Goal: Task Accomplishment & Management: Use online tool/utility

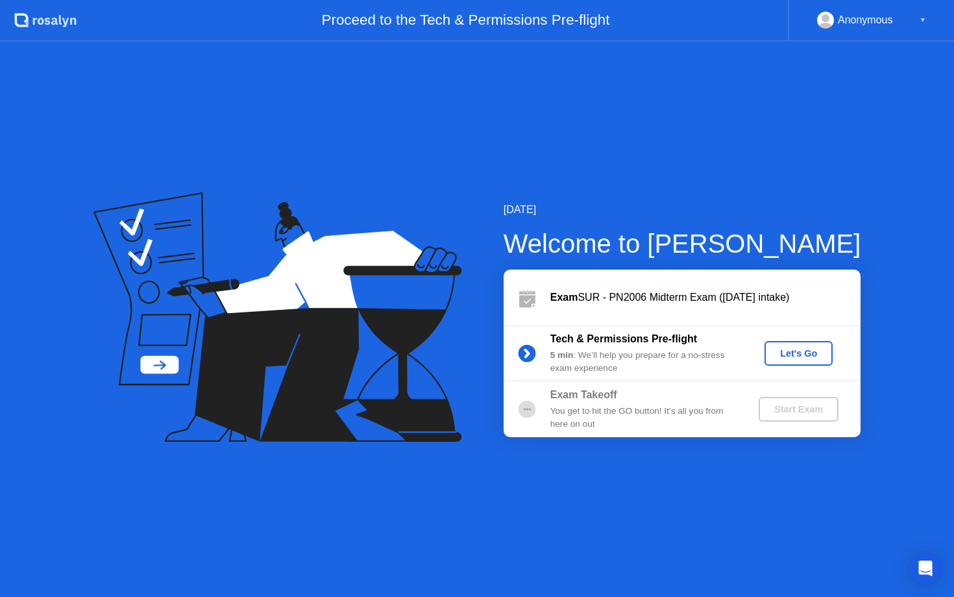
click at [788, 360] on button "Let's Go" at bounding box center [799, 353] width 68 height 25
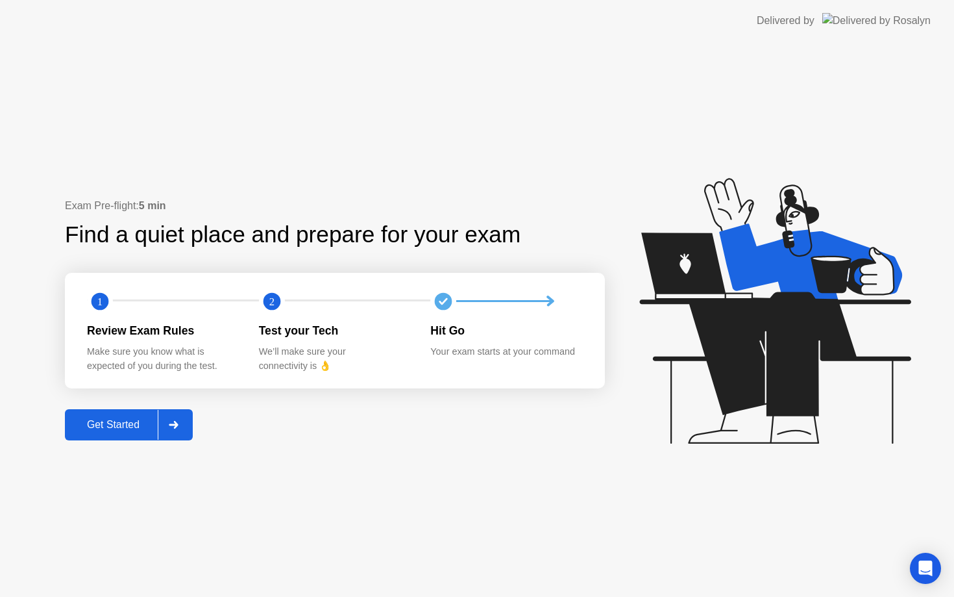
click at [136, 419] on div "Get Started" at bounding box center [113, 425] width 89 height 12
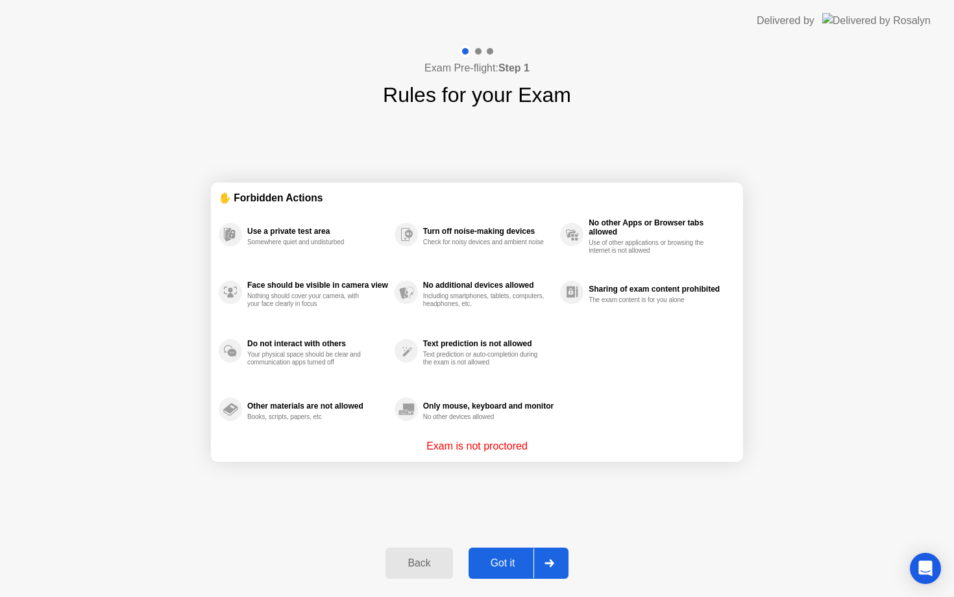
click at [512, 571] on button "Got it" at bounding box center [519, 562] width 100 height 31
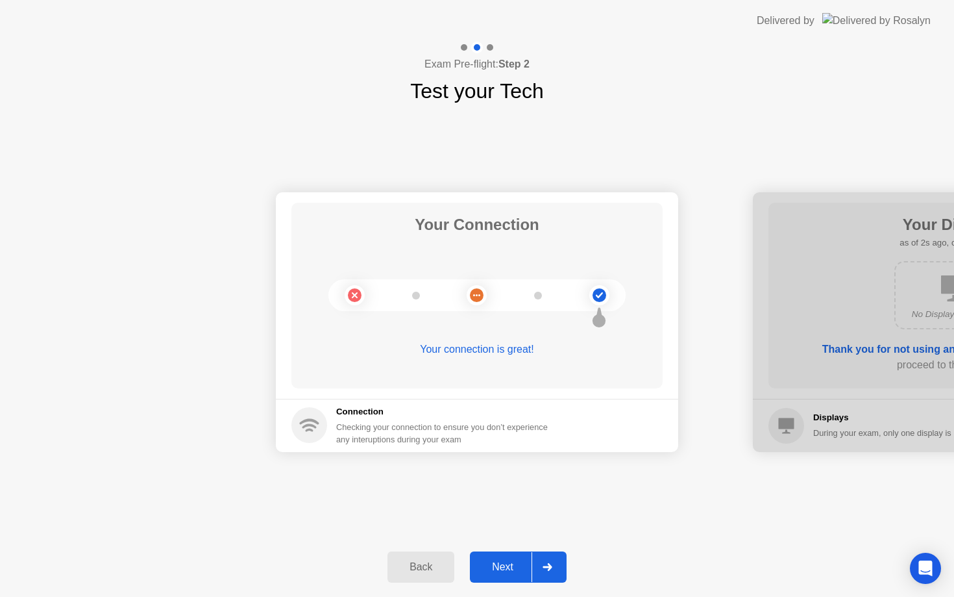
click at [511, 564] on div "Next" at bounding box center [503, 567] width 58 height 12
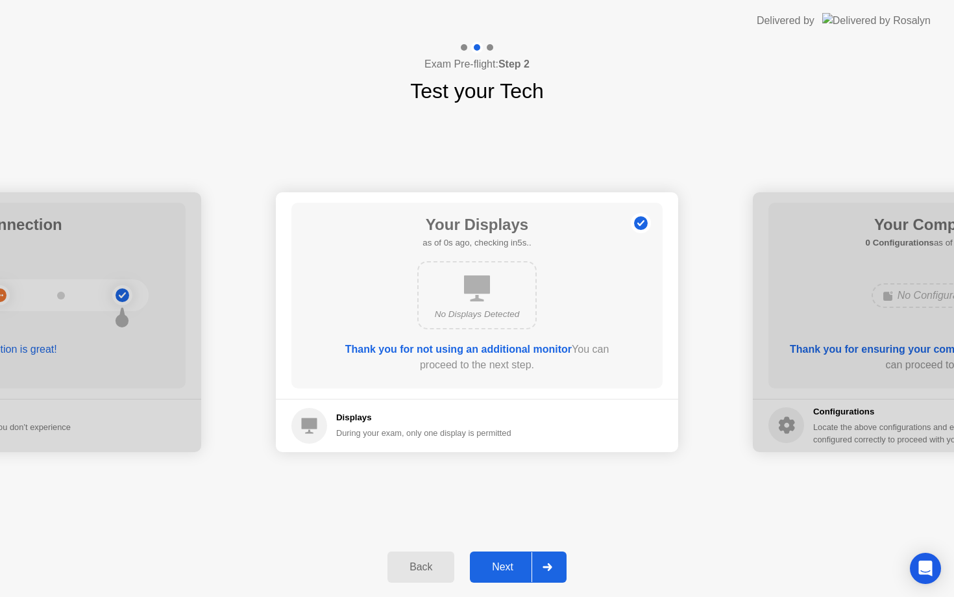
click at [511, 564] on div "Next" at bounding box center [503, 567] width 58 height 12
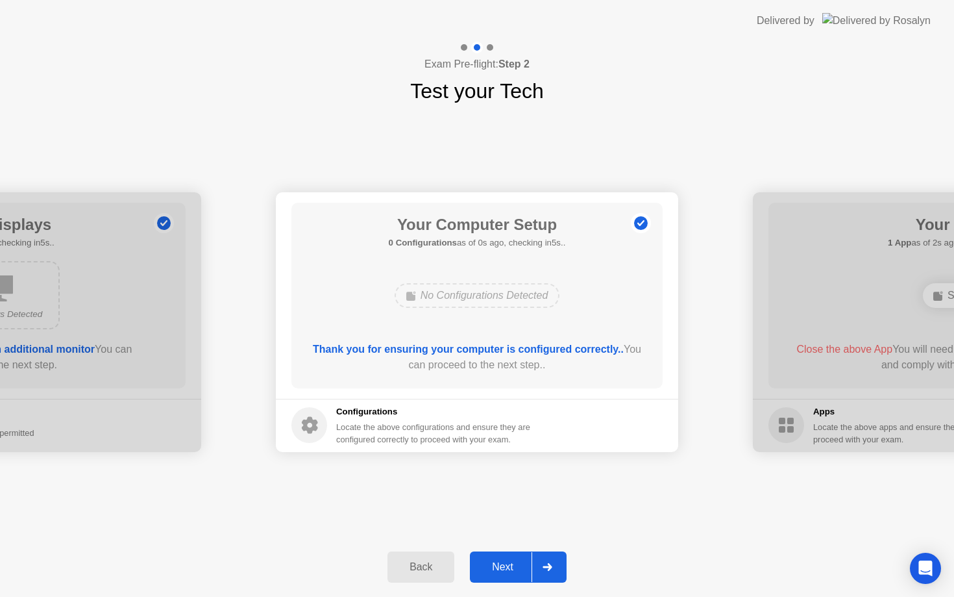
click at [511, 564] on div "Next" at bounding box center [503, 567] width 58 height 12
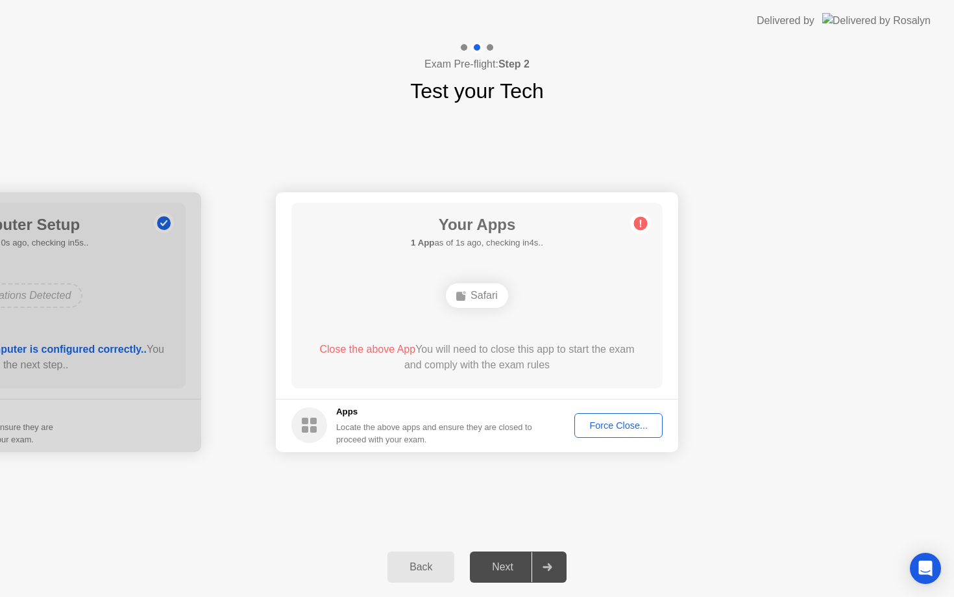
click at [630, 423] on div "Force Close..." at bounding box center [618, 425] width 79 height 10
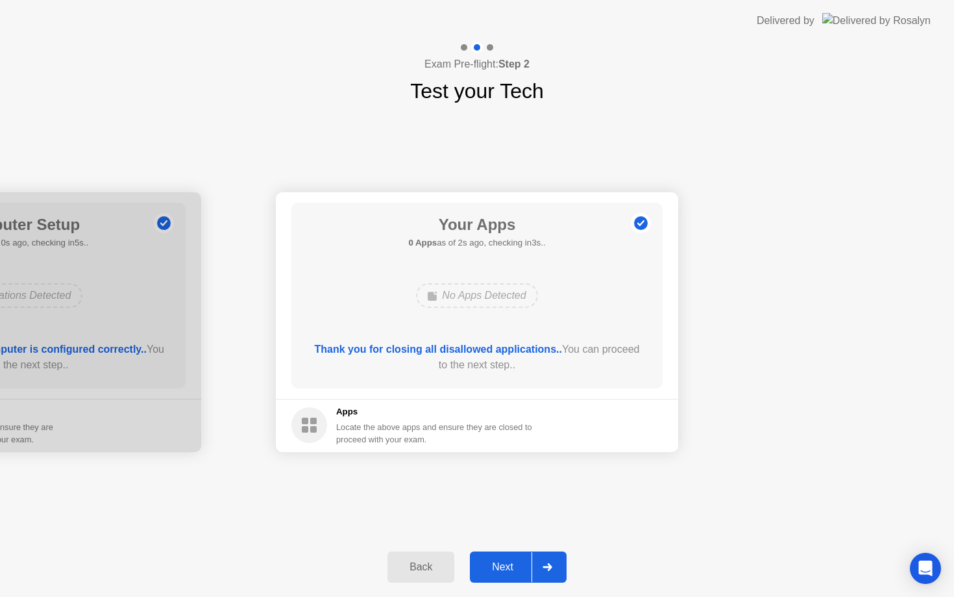
click at [504, 566] on div "Next" at bounding box center [503, 567] width 58 height 12
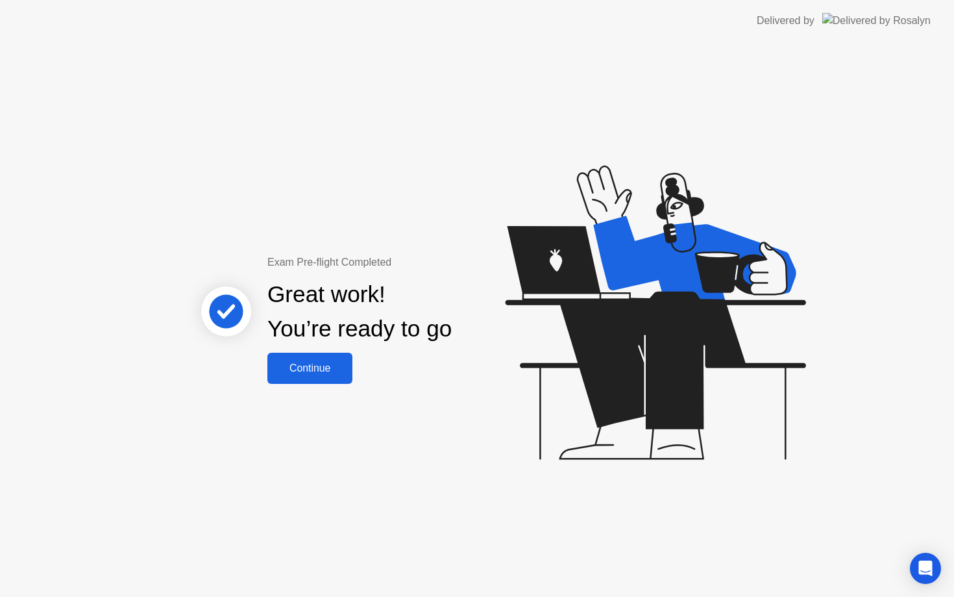
click at [312, 366] on div "Continue" at bounding box center [309, 368] width 77 height 12
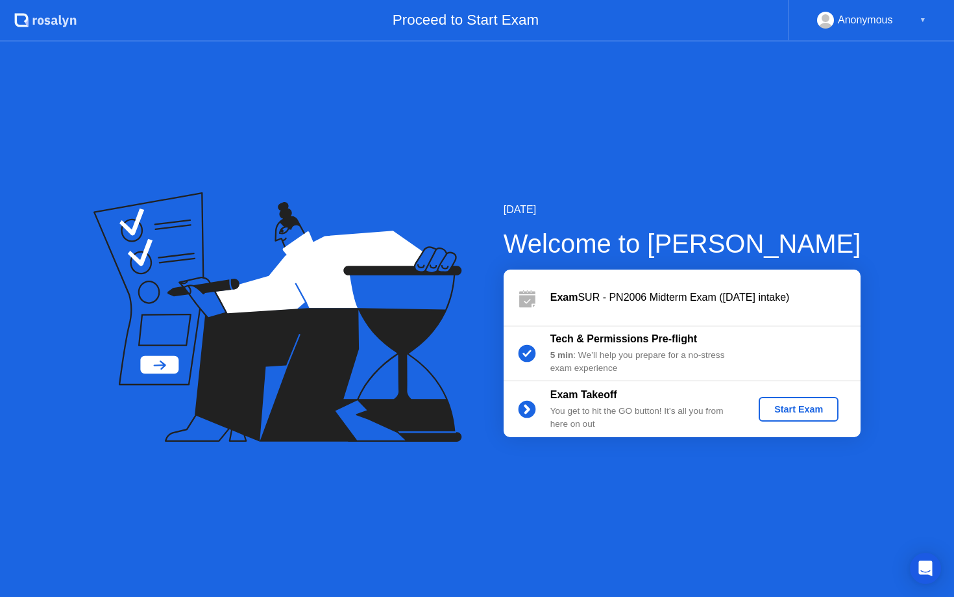
click at [792, 410] on div "Start Exam" at bounding box center [798, 409] width 69 height 10
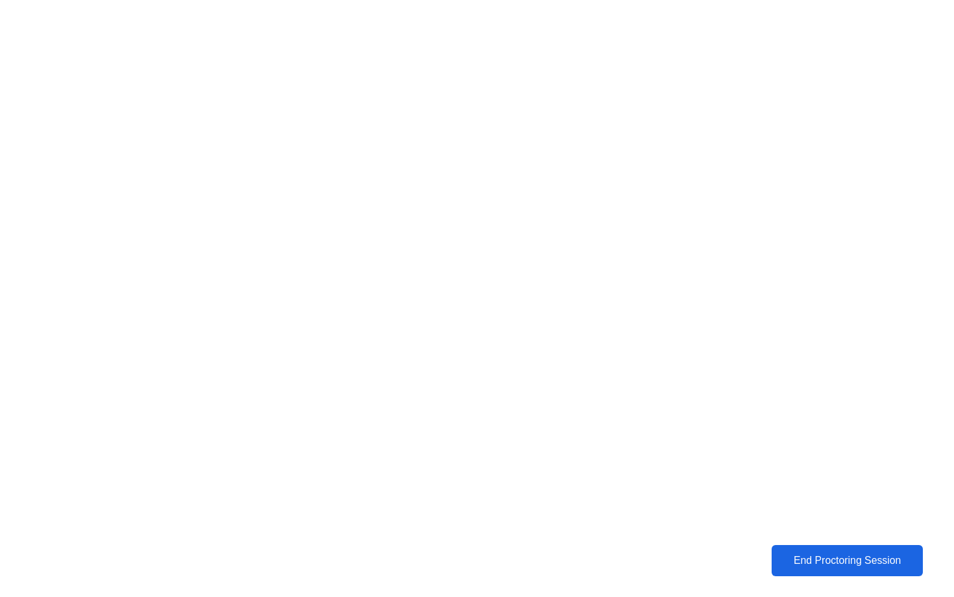
click at [851, 564] on div "End Proctoring Session" at bounding box center [847, 561] width 144 height 12
